Goal: Task Accomplishment & Management: Manage account settings

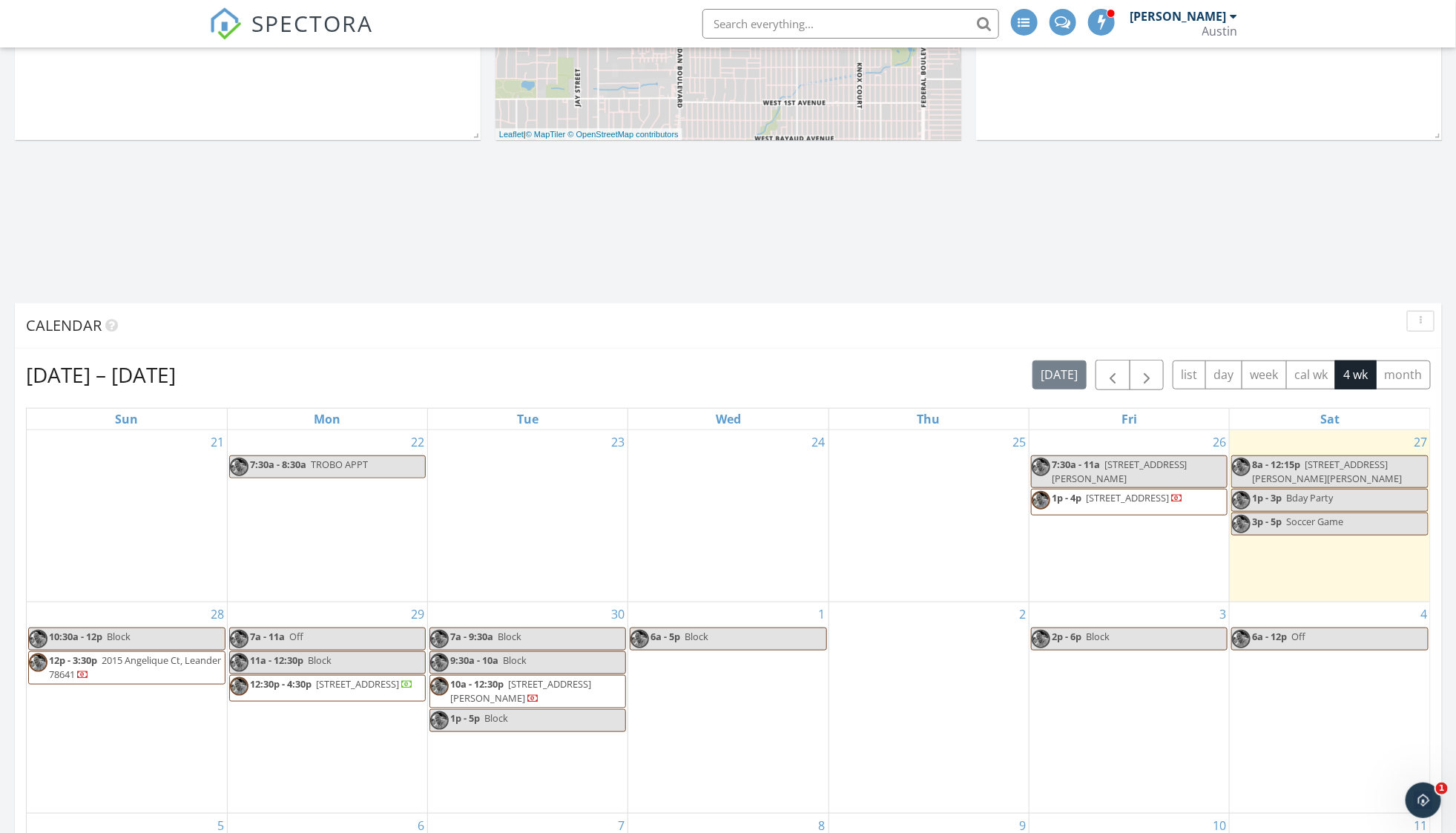
scroll to position [440, 0]
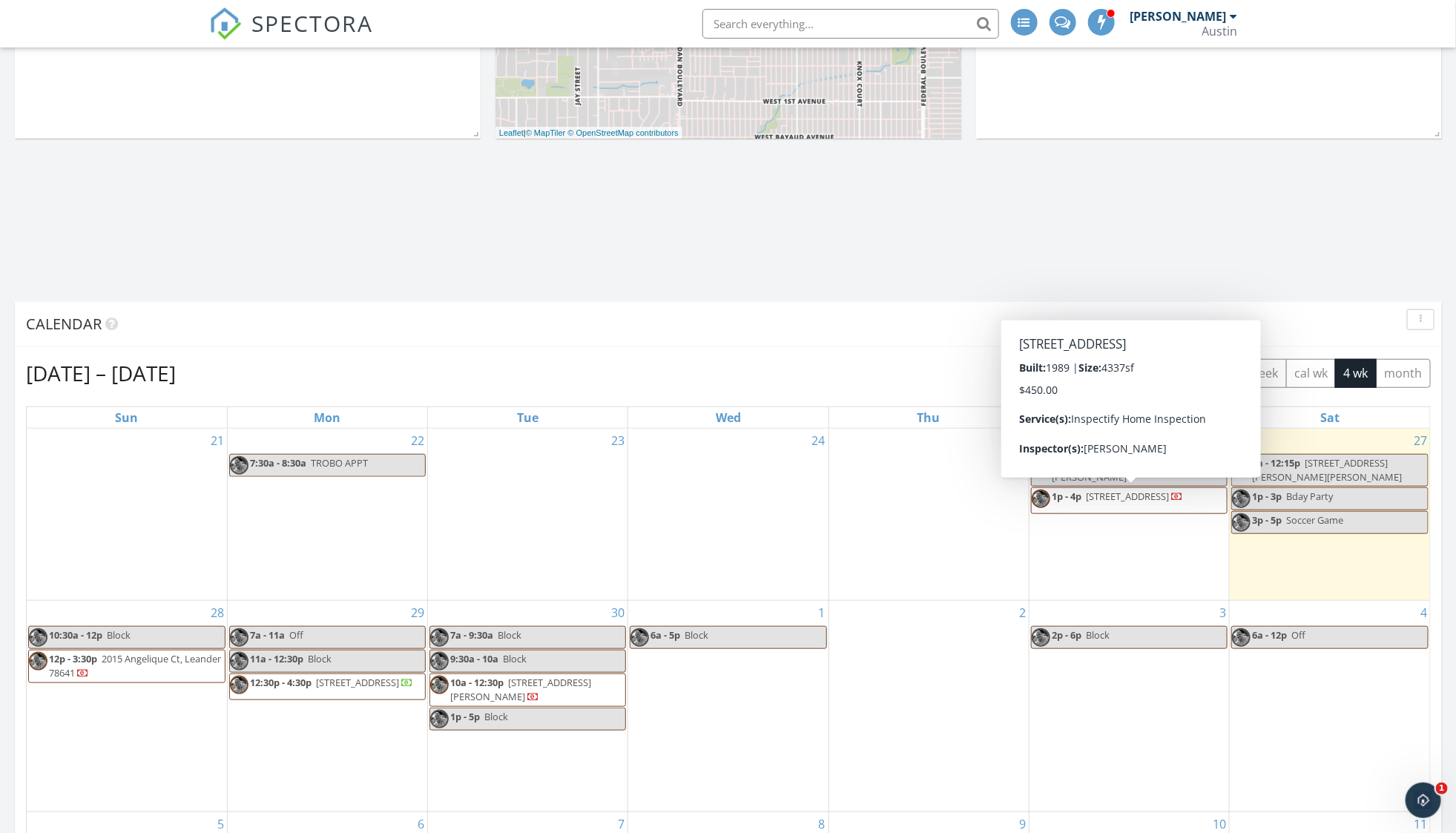
click at [1090, 499] on span "11002 Pebble Garden Ln, Austin 78739" at bounding box center [1128, 495] width 83 height 13
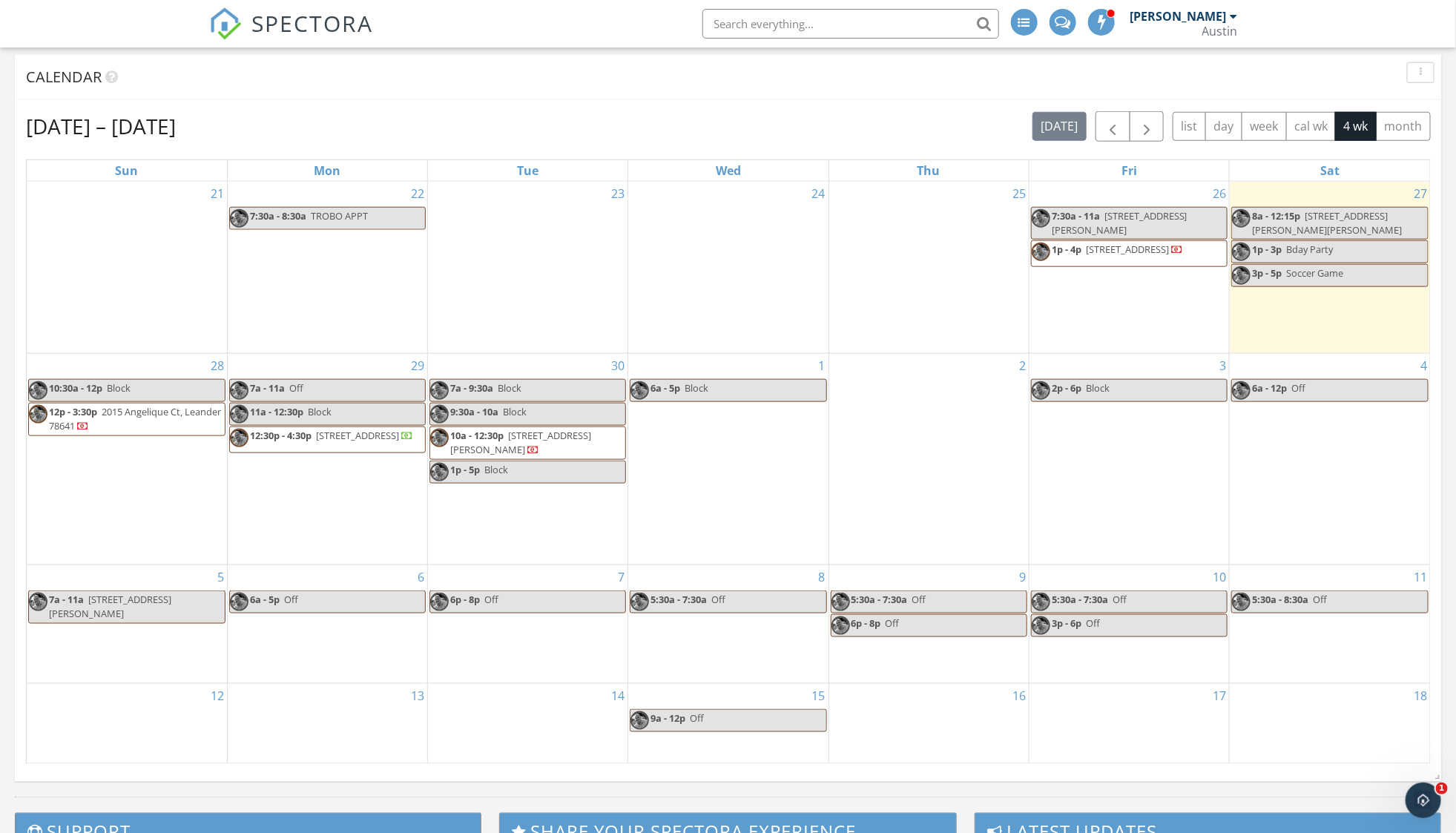
scroll to position [705, 0]
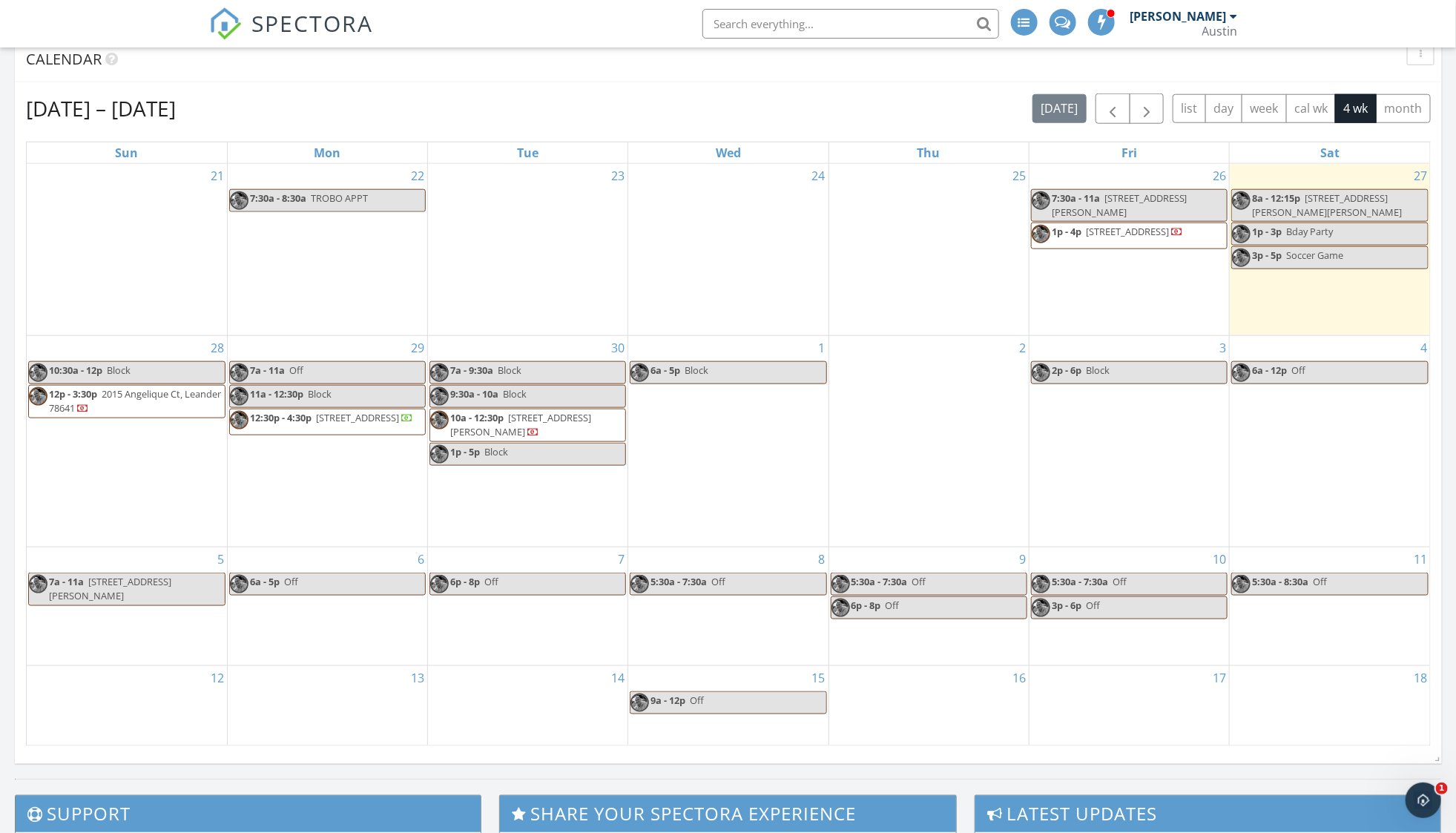
click at [136, 396] on span "2015 Angelique Ct, Leander 78641" at bounding box center [134, 400] width 172 height 27
click at [292, 419] on span "12:30p - 4:30p" at bounding box center [280, 417] width 61 height 13
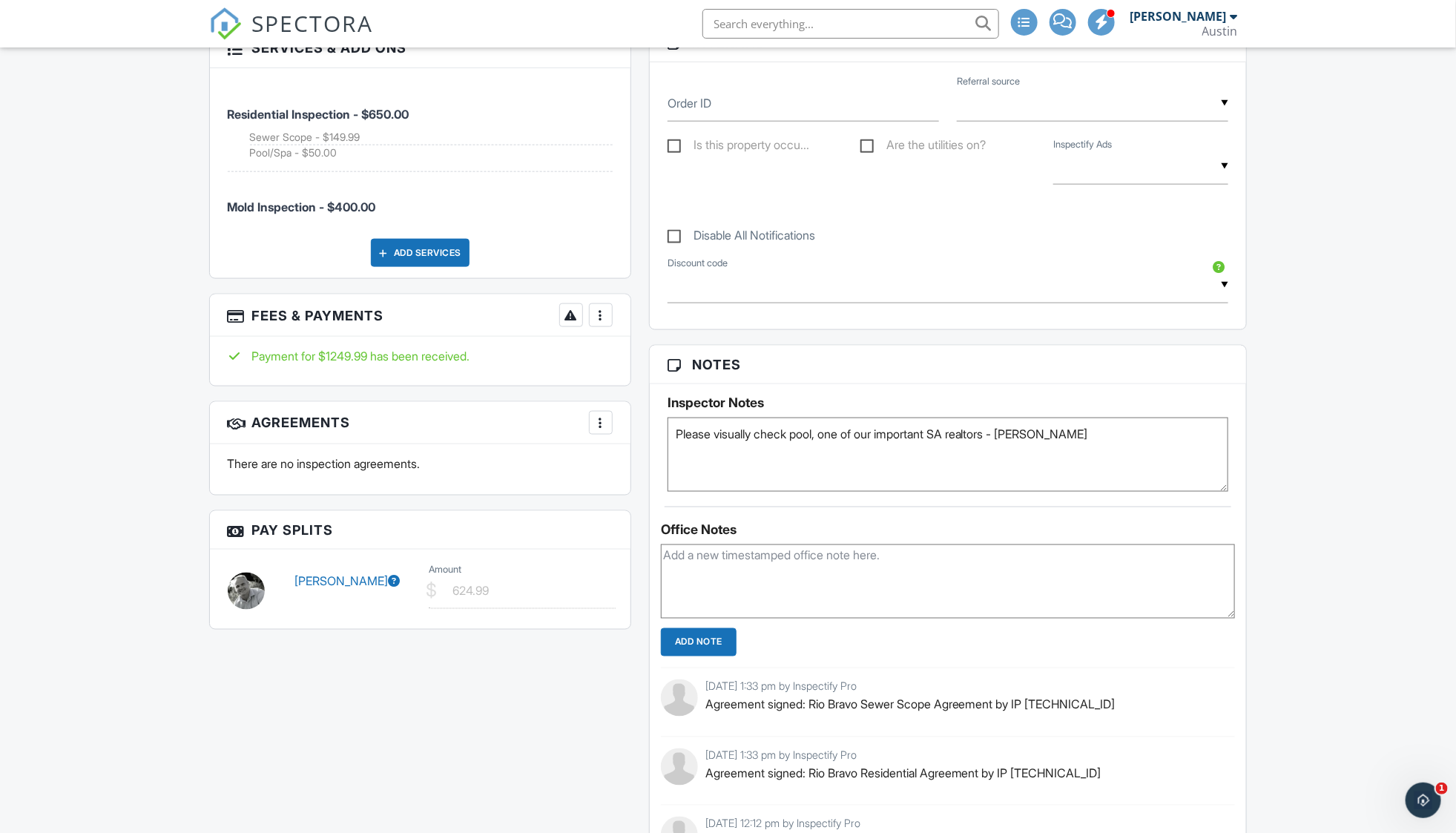
scroll to position [863, 0]
